Goal: Go to known website: Access a specific website the user already knows

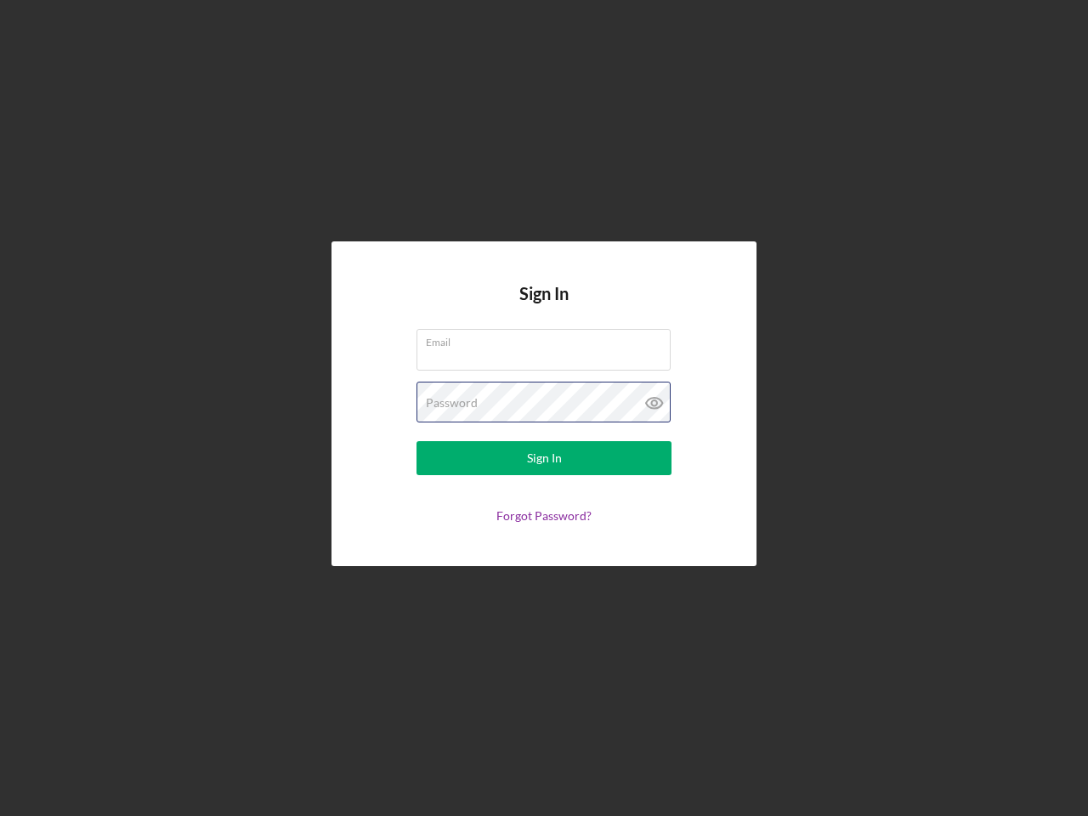
click at [544, 408] on div "Password" at bounding box center [544, 403] width 255 height 43
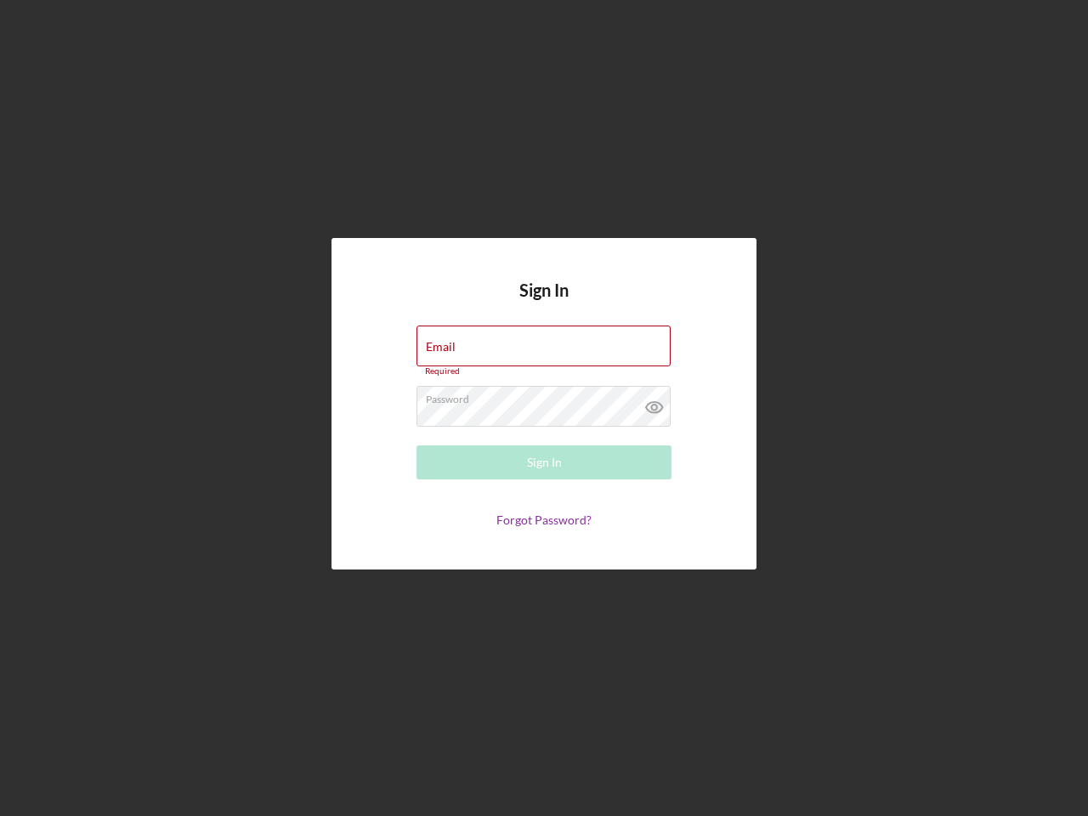
click at [655, 403] on icon at bounding box center [654, 407] width 43 height 43
